Goal: Obtain resource: Download file/media

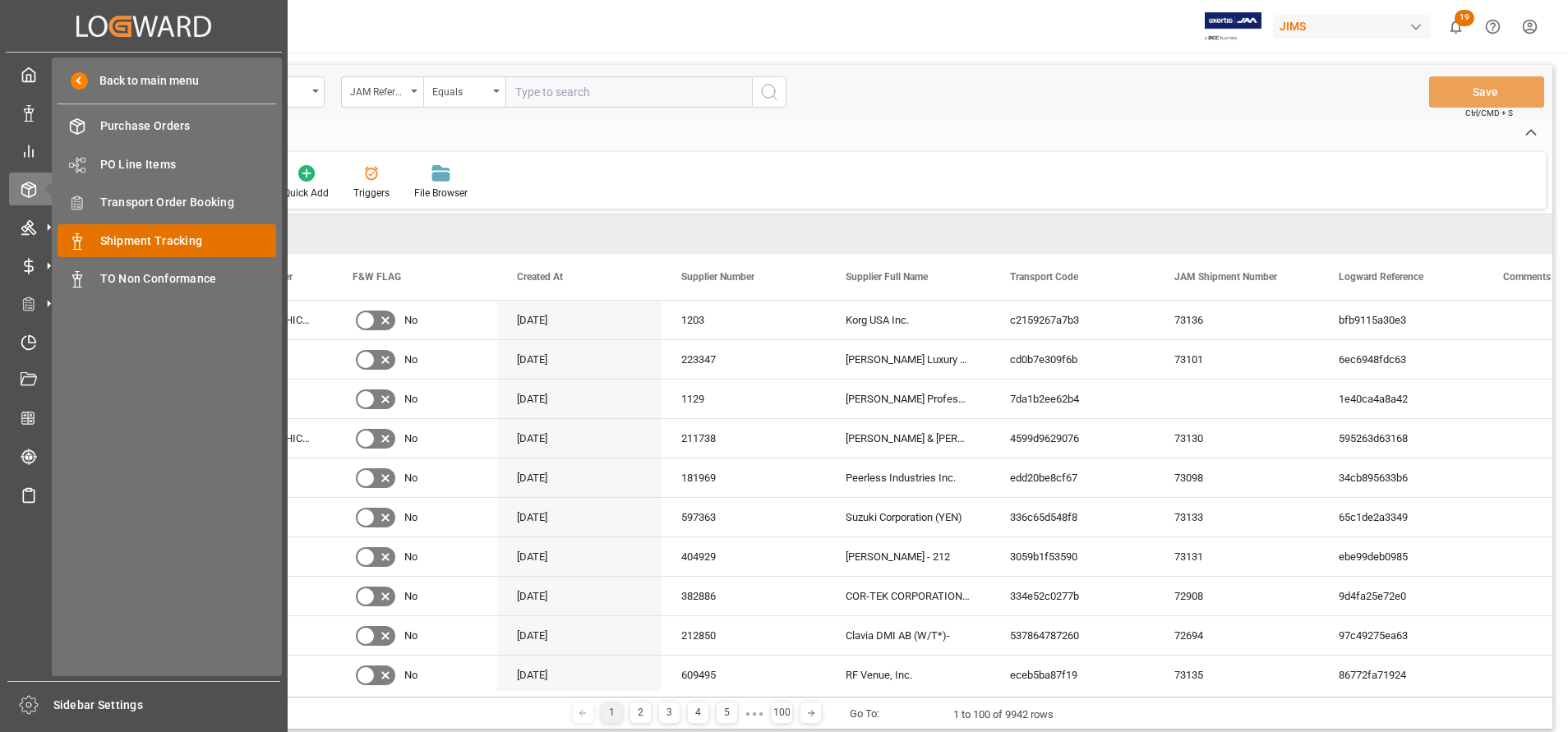
click at [152, 246] on span "Shipment Tracking" at bounding box center [189, 241] width 177 height 18
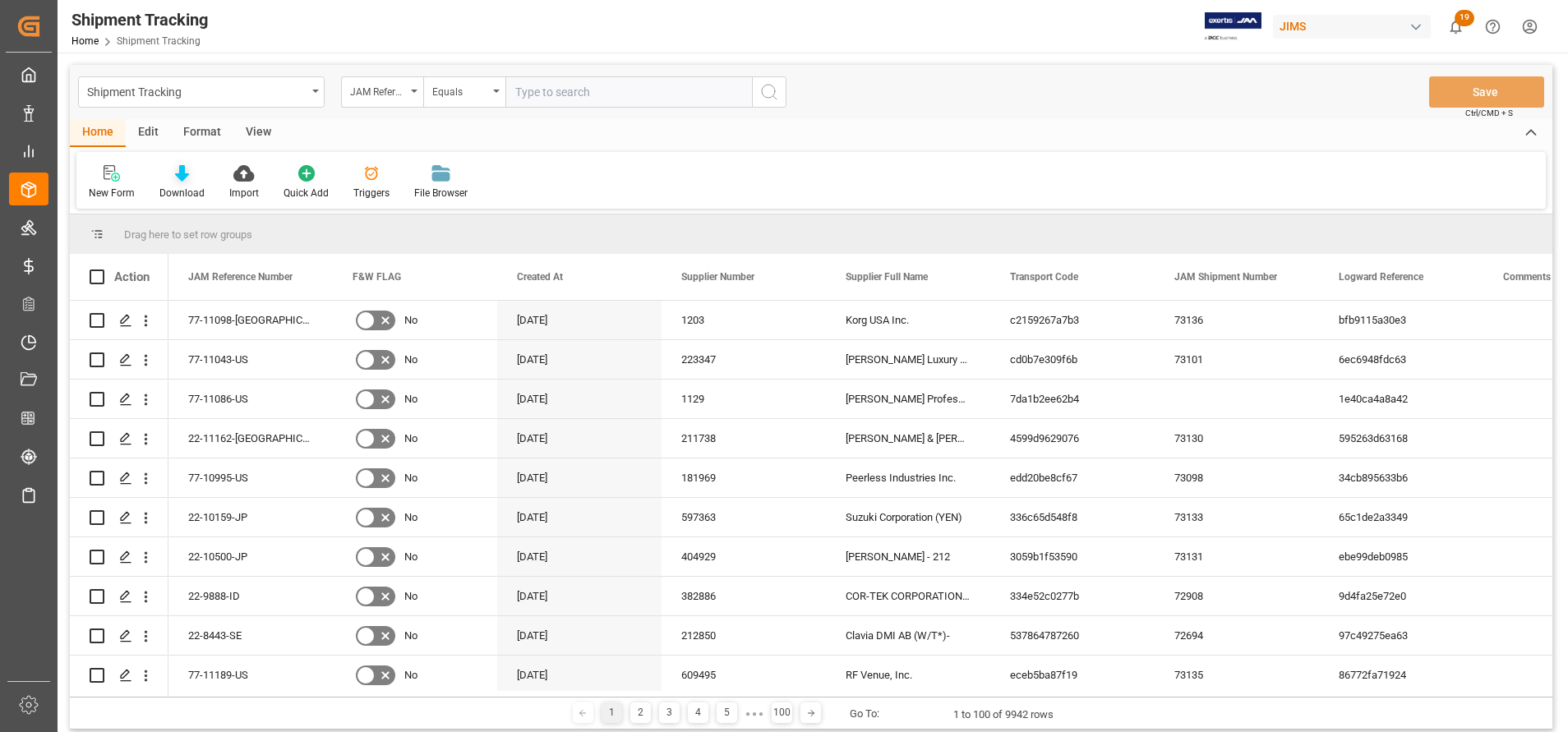
click at [161, 175] on div at bounding box center [181, 173] width 46 height 18
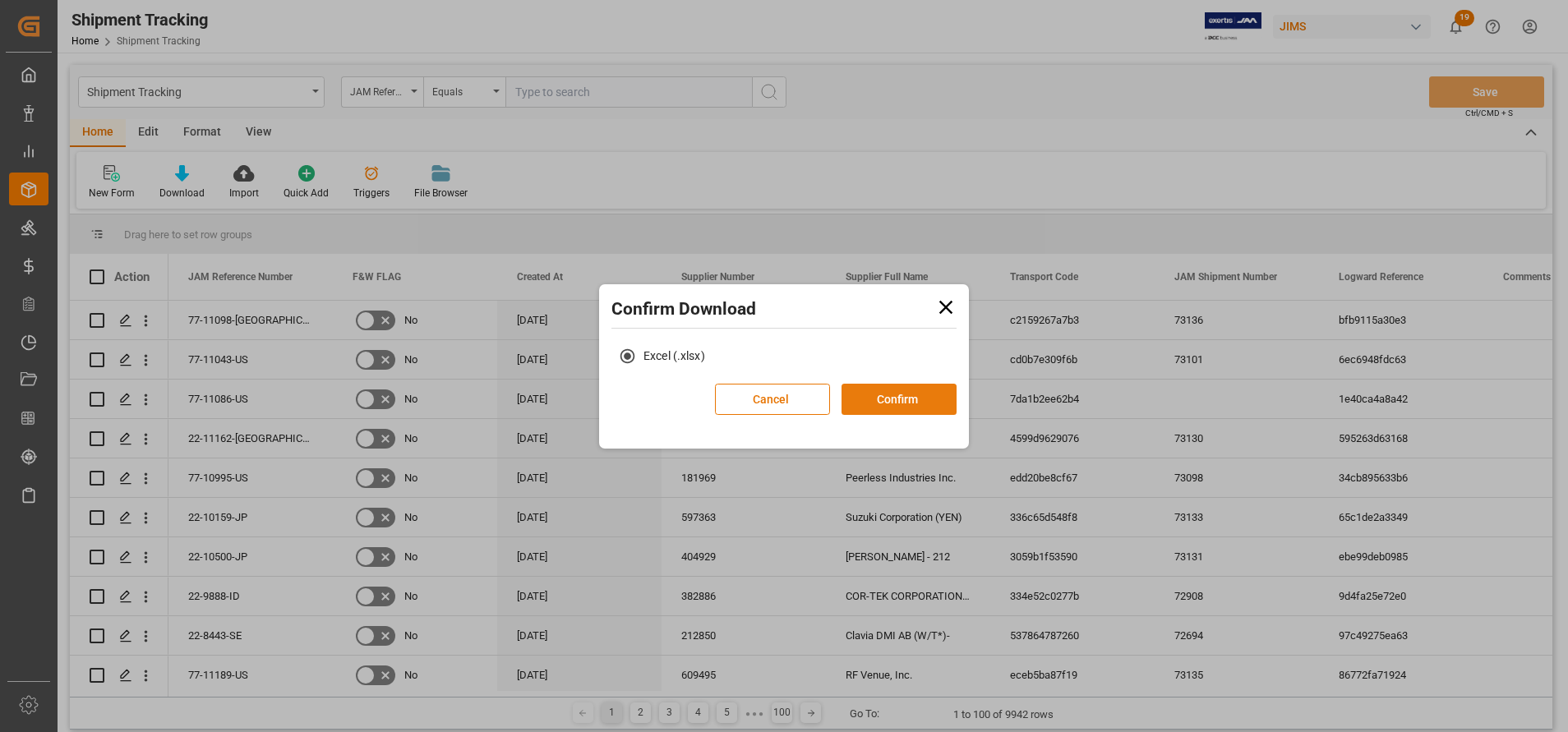
click at [910, 410] on button "Confirm" at bounding box center [899, 399] width 115 height 32
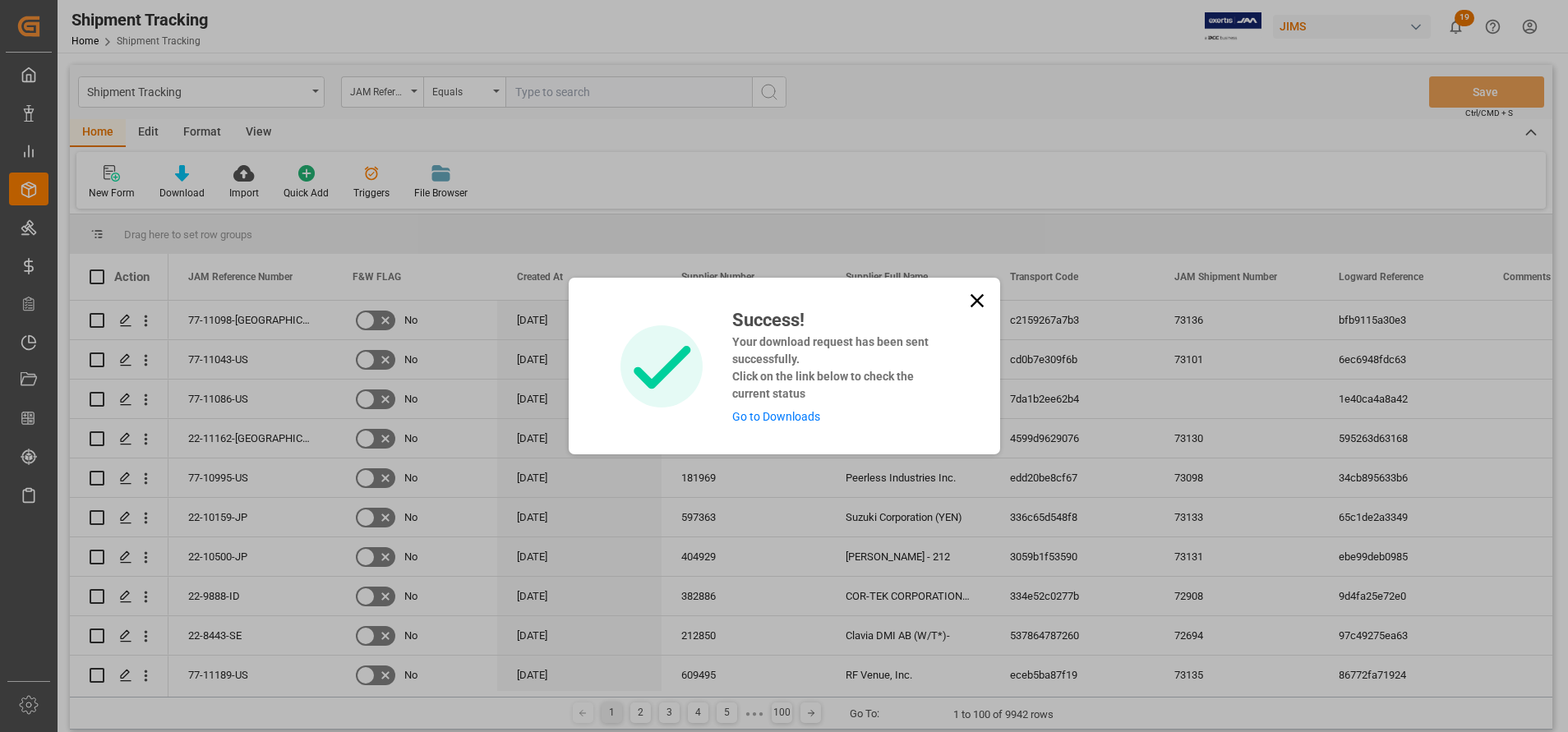
click at [806, 417] on link "Go to Downloads" at bounding box center [776, 417] width 87 height 13
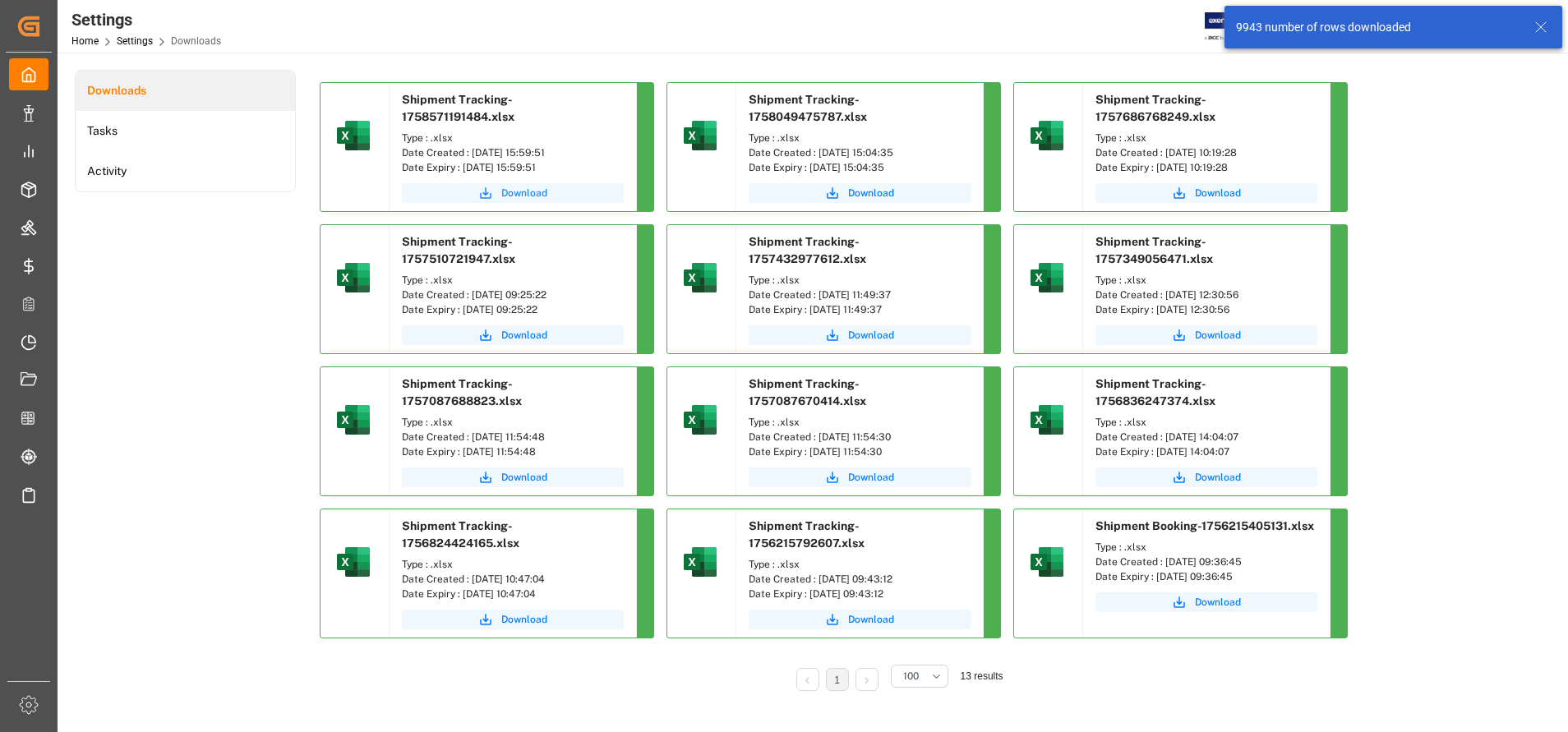
click at [541, 186] on span "Download" at bounding box center [524, 193] width 46 height 15
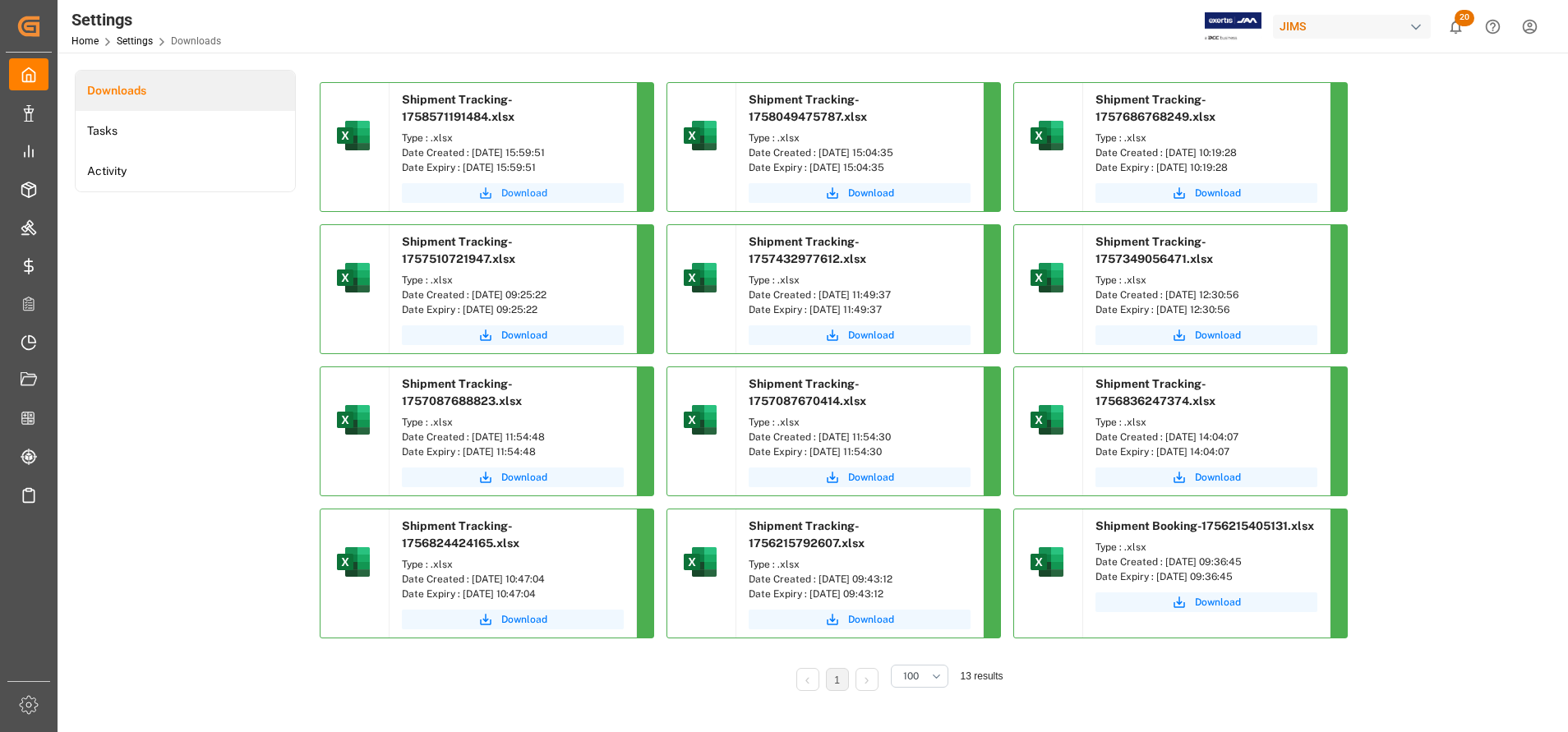
click at [528, 186] on span "Download" at bounding box center [524, 193] width 46 height 15
click at [262, 172] on li "Activity" at bounding box center [185, 170] width 220 height 40
